Goal: Navigation & Orientation: Find specific page/section

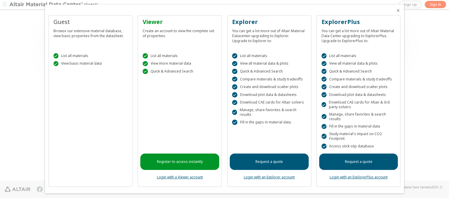
click at [396, 11] on icon "Close" at bounding box center [398, 10] width 5 height 5
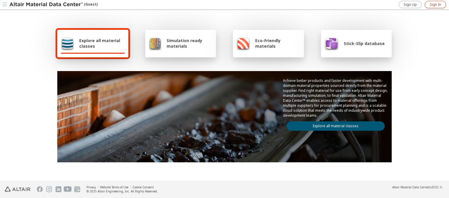
click at [435, 4] on span "Sign In" at bounding box center [435, 4] width 11 height 5
click at [46, 5] on img at bounding box center [46, 5] width 75 height 6
click at [100, 43] on span "Explore all material classes" at bounding box center [102, 43] width 46 height 11
click at [333, 125] on link "Explore all material classes" at bounding box center [335, 125] width 98 height 9
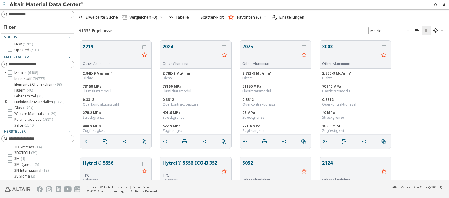
scroll to position [140, 368]
click at [46, 5] on img at bounding box center [46, 5] width 75 height 6
